Goal: Task Accomplishment & Management: Manage account settings

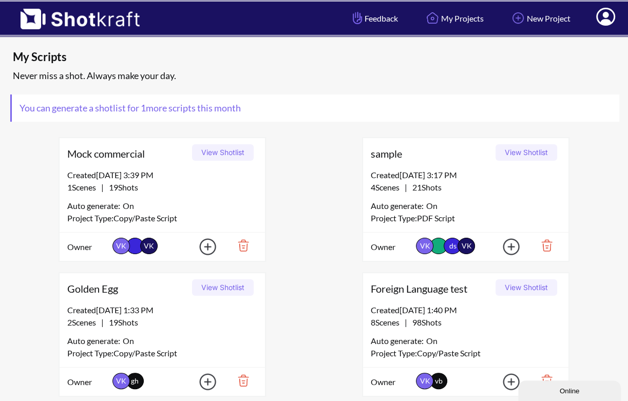
click at [607, 21] on icon at bounding box center [606, 18] width 11 height 12
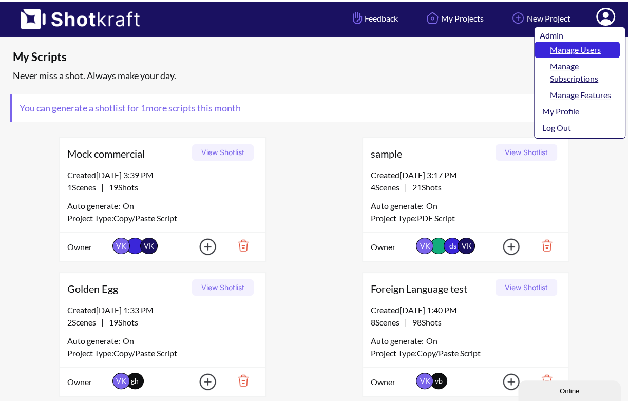
click at [587, 47] on link "Manage Users" at bounding box center [577, 50] width 85 height 16
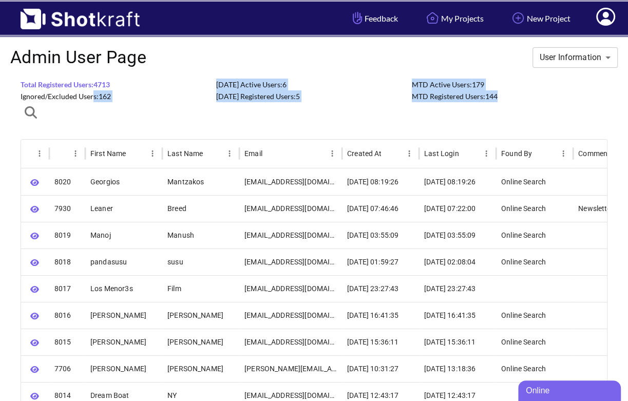
drag, startPoint x: 92, startPoint y: 96, endPoint x: 91, endPoint y: 117, distance: 21.1
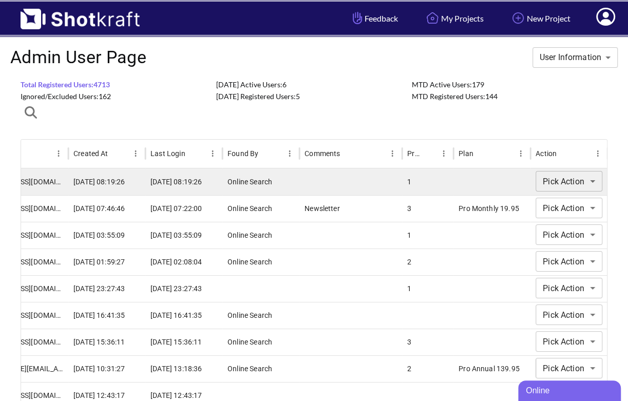
scroll to position [0, 273]
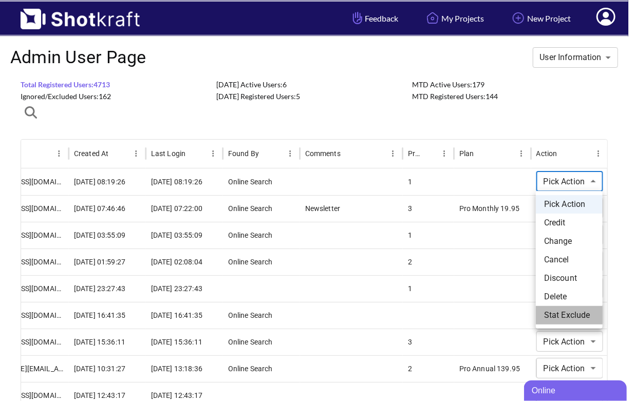
click at [569, 314] on li "Stat Exclude" at bounding box center [569, 315] width 67 height 18
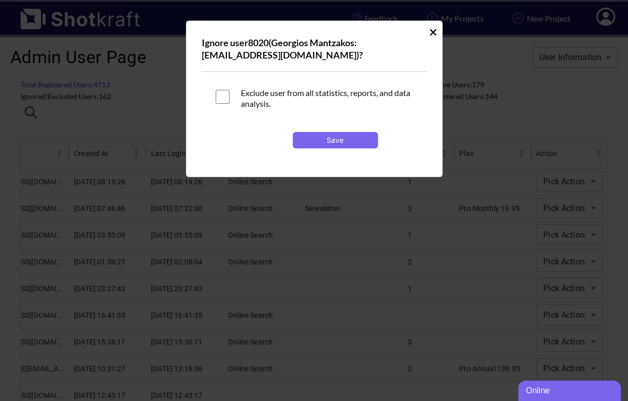
scroll to position [0, 268]
click at [432, 31] on icon "Ignore User Modal" at bounding box center [433, 32] width 7 height 7
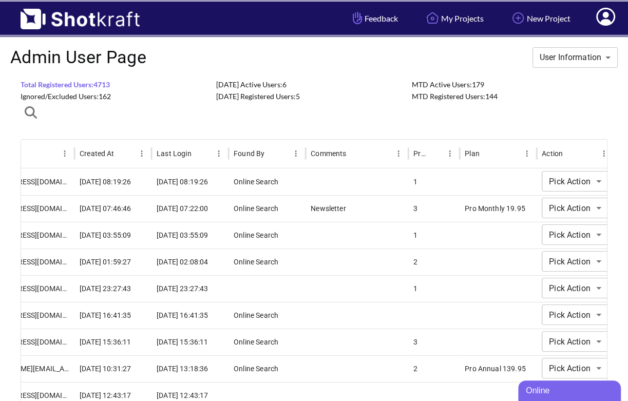
click at [101, 96] on span "Ignored/Excluded Users: 162" at bounding box center [66, 96] width 90 height 9
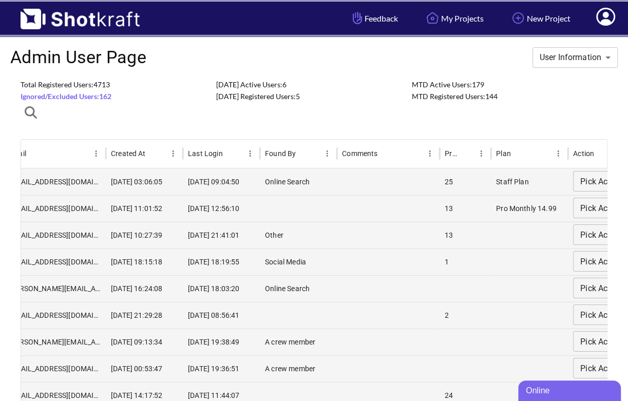
scroll to position [0, 198]
